Goal: Ask a question

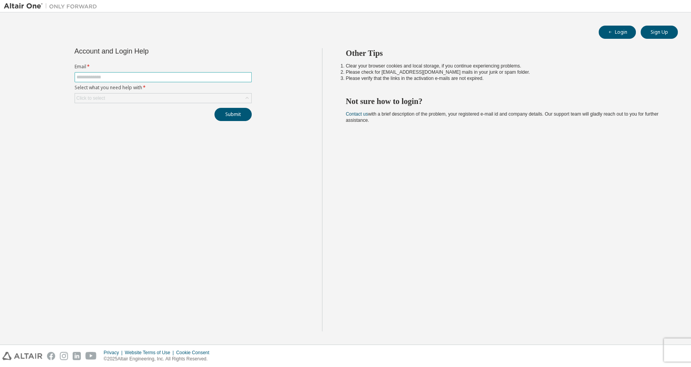
click at [129, 77] on input "text" at bounding box center [162, 77] width 173 height 6
type input "**********"
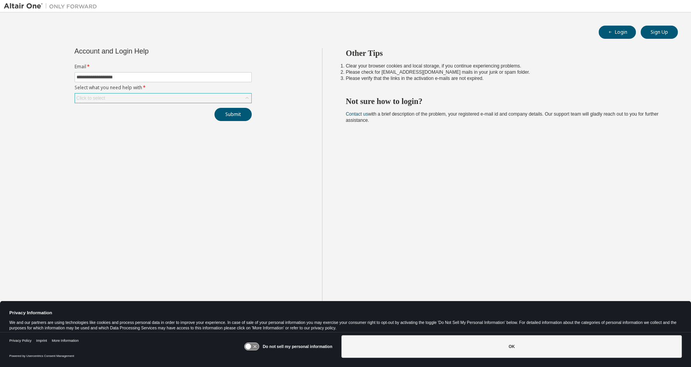
click at [136, 99] on div "Click to select" at bounding box center [163, 98] width 176 height 9
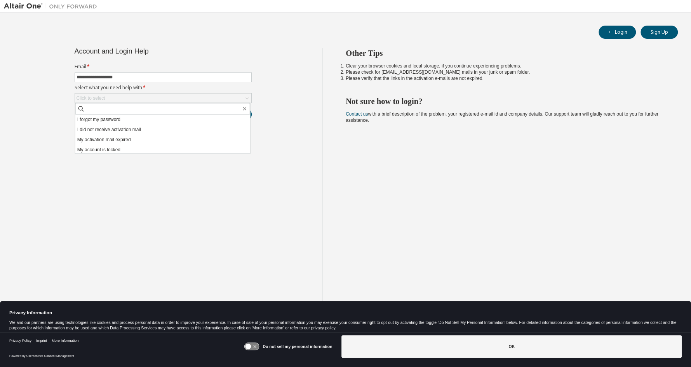
drag, startPoint x: 146, startPoint y: 118, endPoint x: 190, endPoint y: 126, distance: 45.3
click at [145, 118] on li "I forgot my password" at bounding box center [162, 120] width 175 height 10
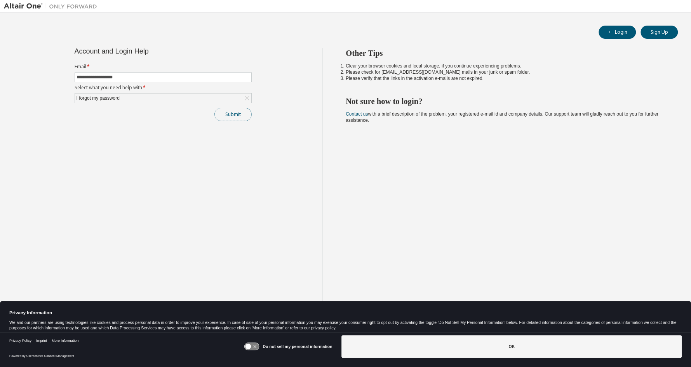
click at [243, 114] on button "Submit" at bounding box center [232, 114] width 37 height 13
click at [226, 115] on button "Submit" at bounding box center [232, 114] width 37 height 13
click at [530, 123] on div "Other Tips Clear your browser cookies and local storage, if you continue experi…" at bounding box center [504, 189] width 365 height 283
